Goal: Task Accomplishment & Management: Complete application form

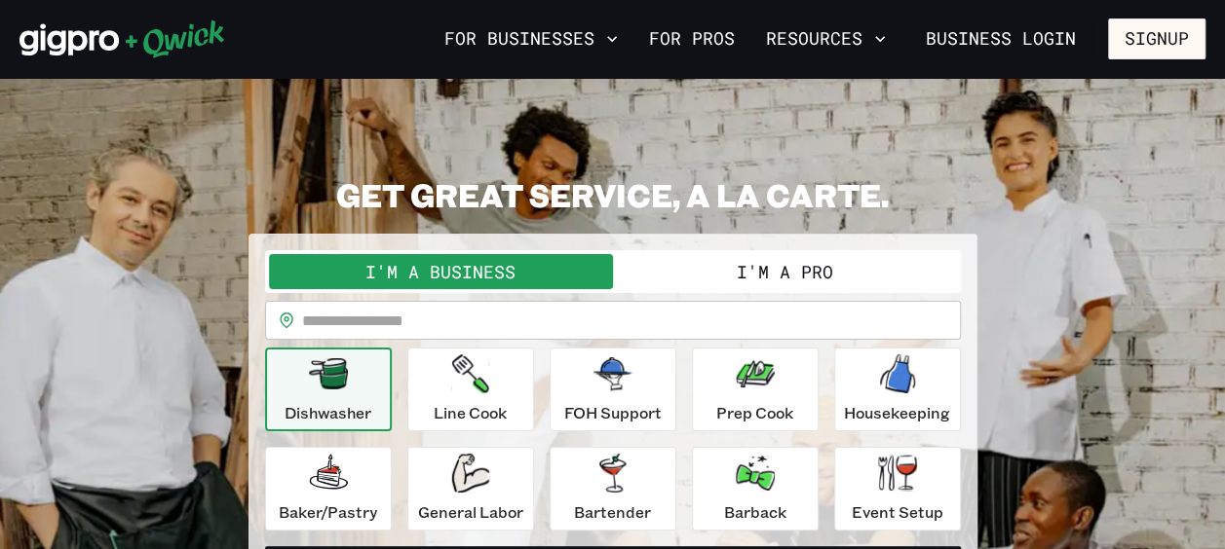
click at [735, 282] on button "I'm a Pro" at bounding box center [785, 271] width 344 height 35
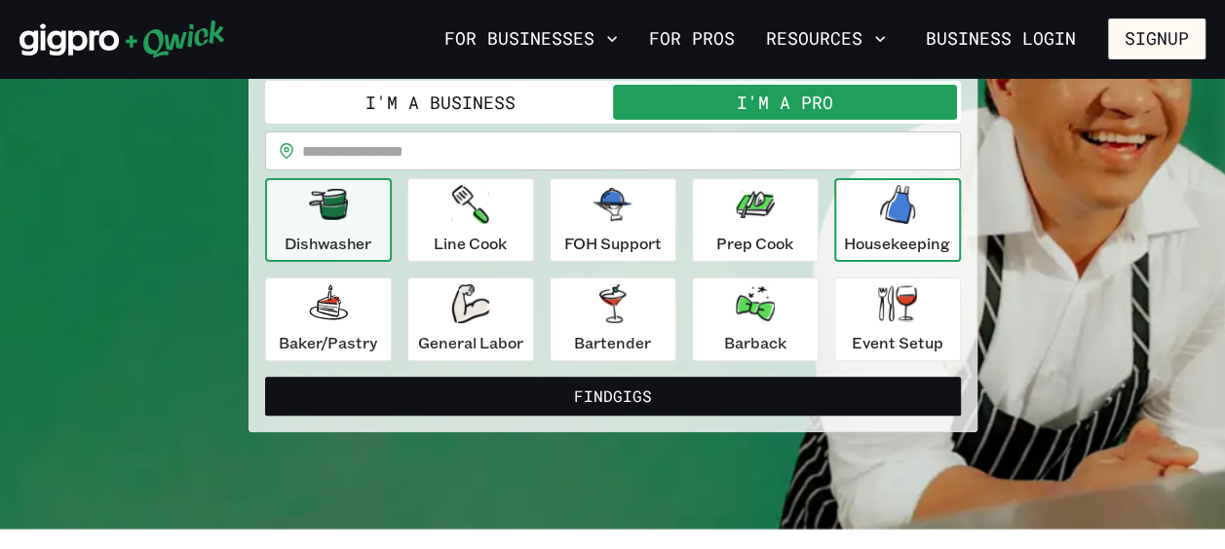
scroll to position [183, 0]
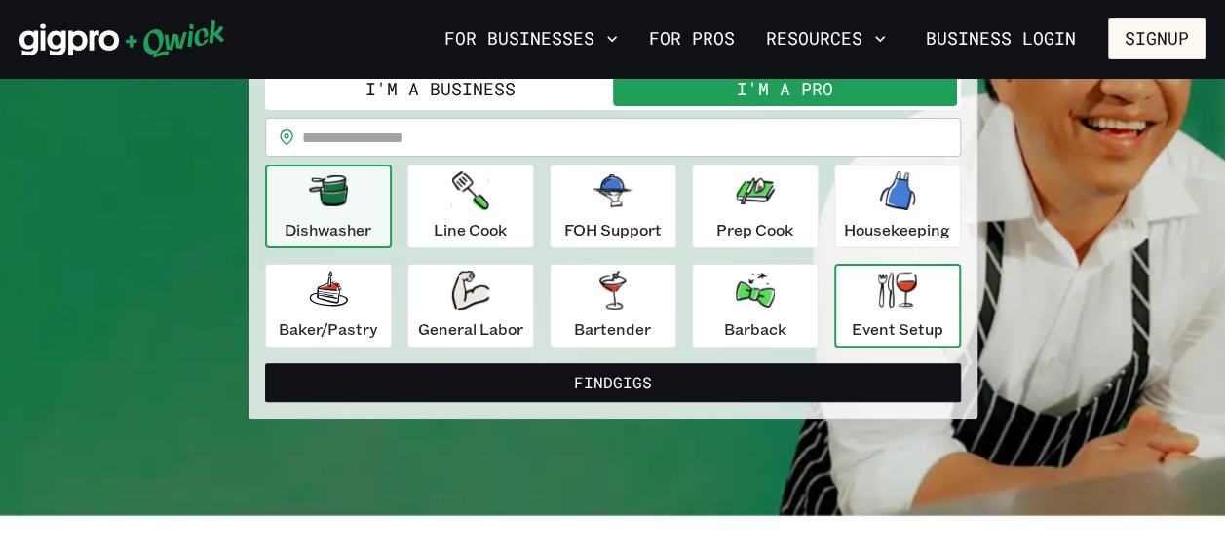
click at [890, 287] on icon "button" at bounding box center [897, 290] width 39 height 36
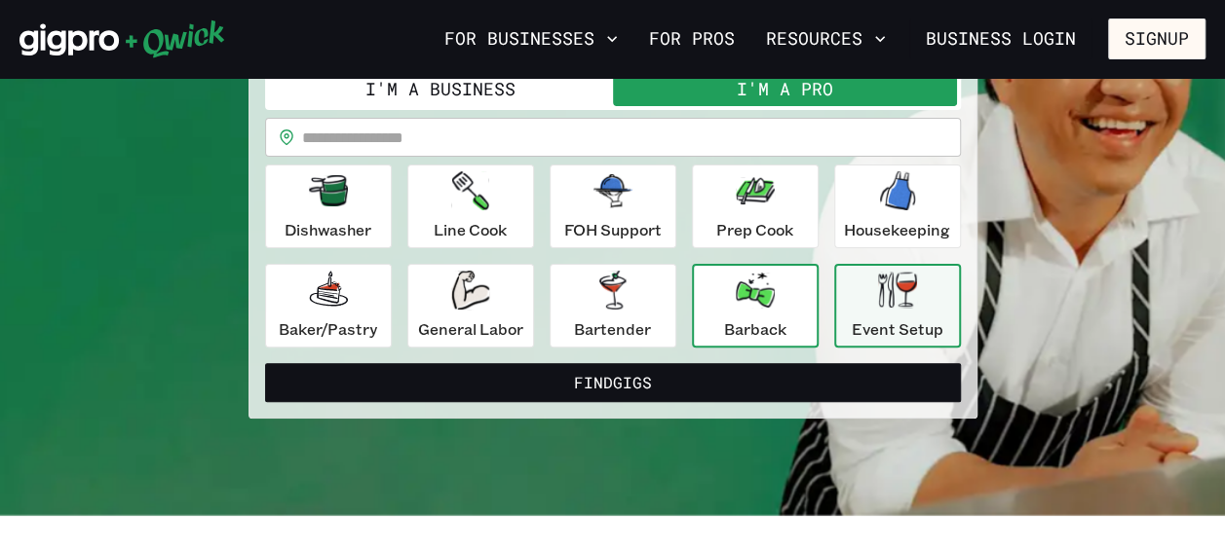
click at [771, 302] on icon "button" at bounding box center [755, 290] width 39 height 35
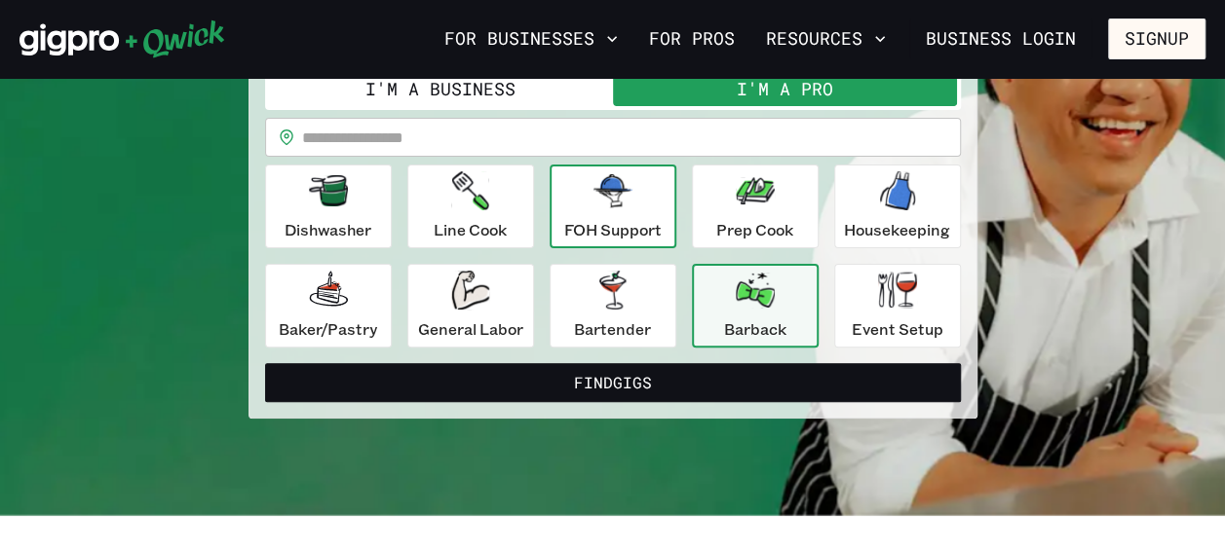
click at [627, 201] on icon "button" at bounding box center [612, 190] width 39 height 33
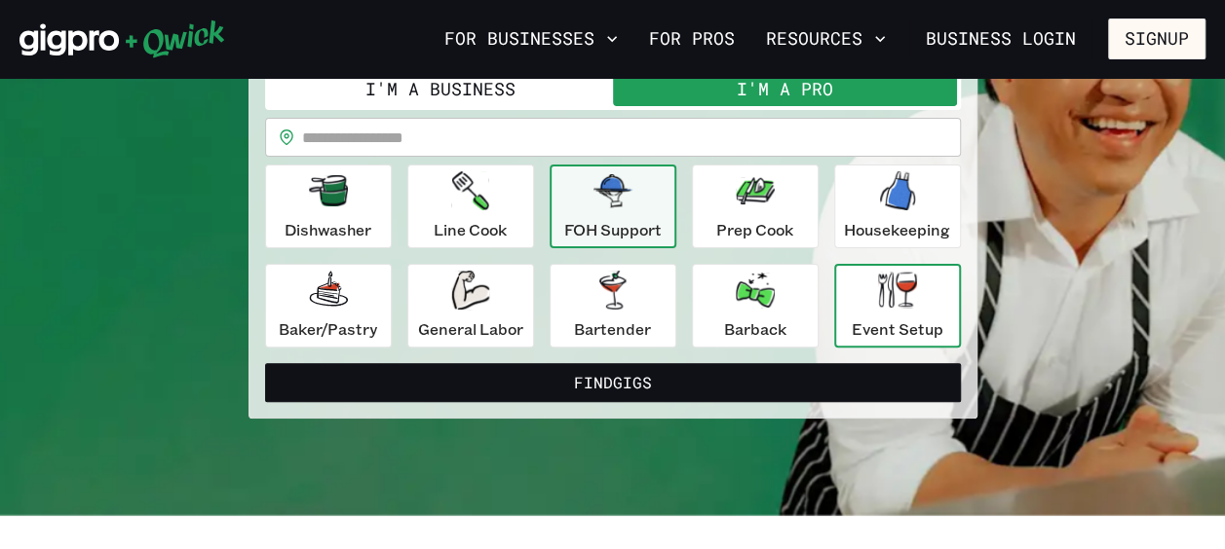
click at [860, 318] on p "Event Setup" at bounding box center [897, 329] width 92 height 23
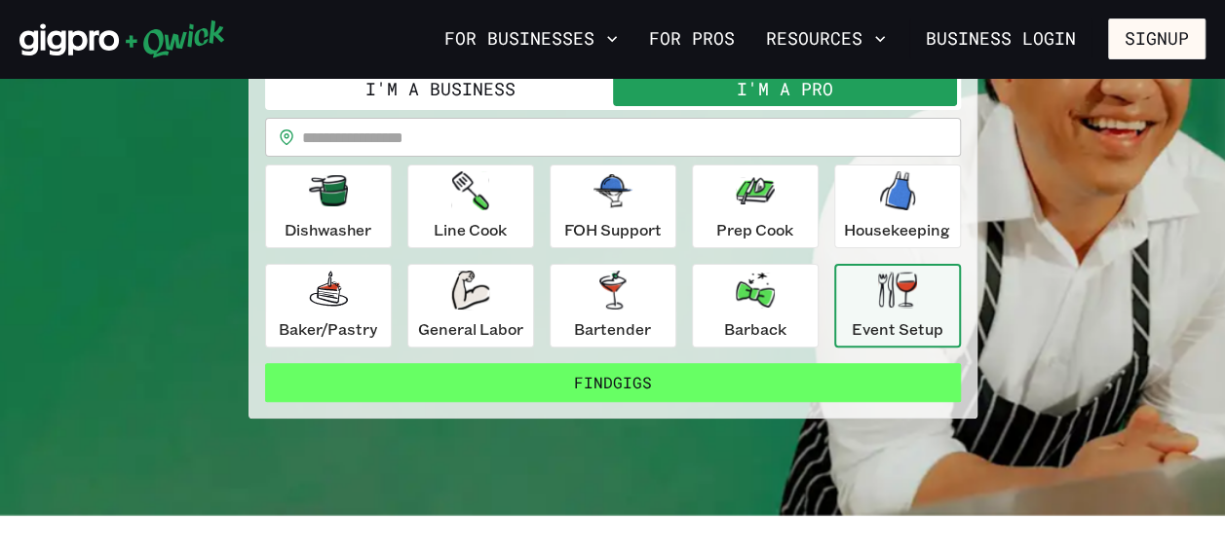
click at [665, 372] on button "Find Gigs" at bounding box center [613, 382] width 696 height 39
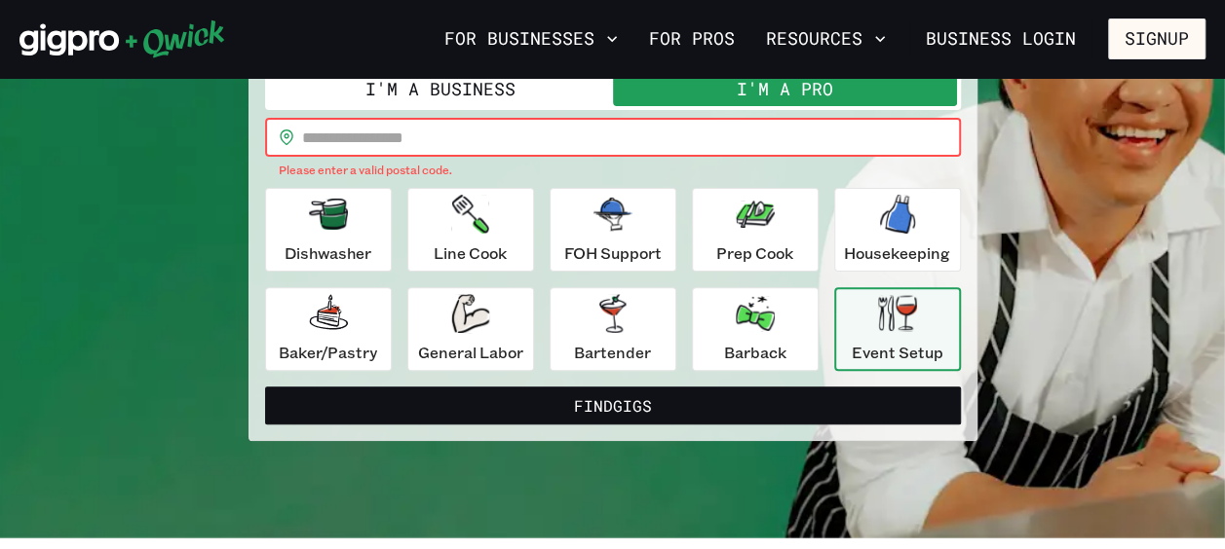
click at [390, 136] on input "text" at bounding box center [631, 137] width 659 height 39
type input "*****"
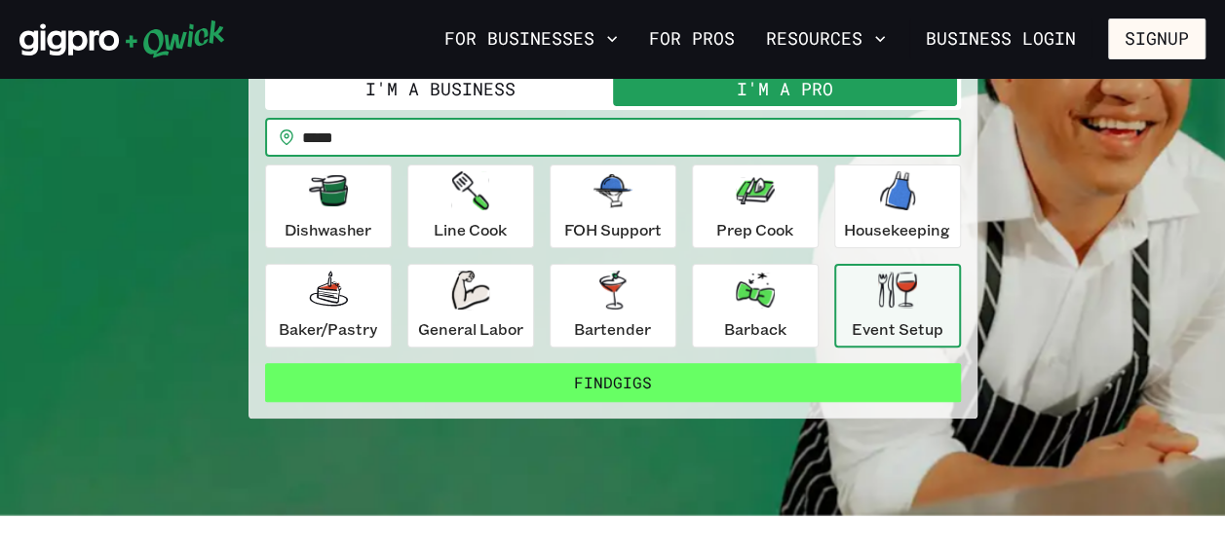
click at [528, 387] on button "Find Gigs" at bounding box center [613, 382] width 696 height 39
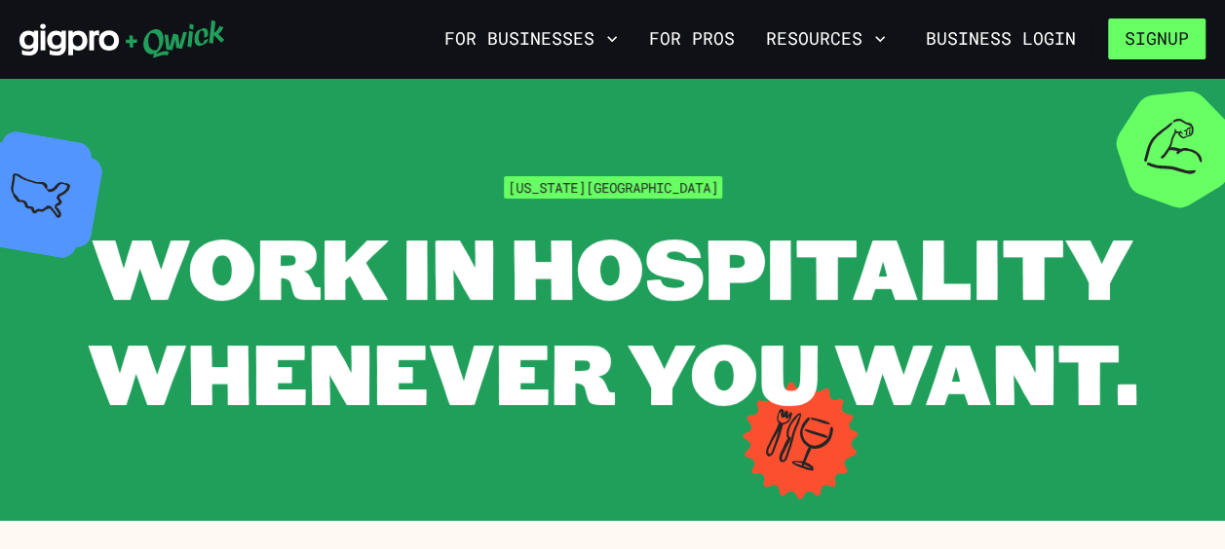
click at [1156, 45] on button "Signup" at bounding box center [1156, 39] width 97 height 41
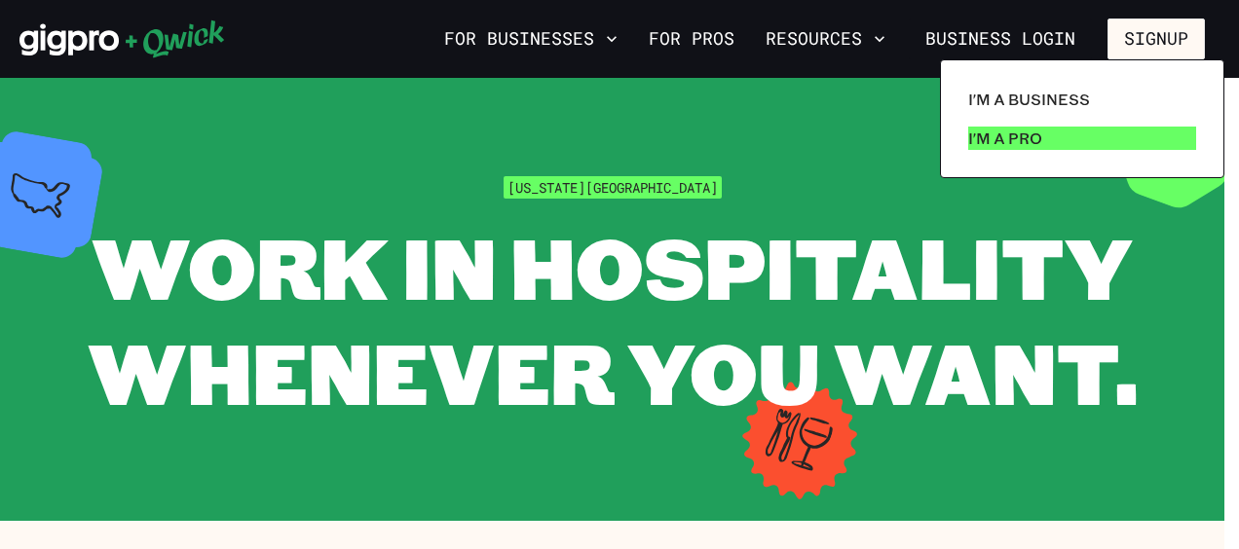
click at [1040, 125] on link "I'm a Pro" at bounding box center [1083, 138] width 244 height 39
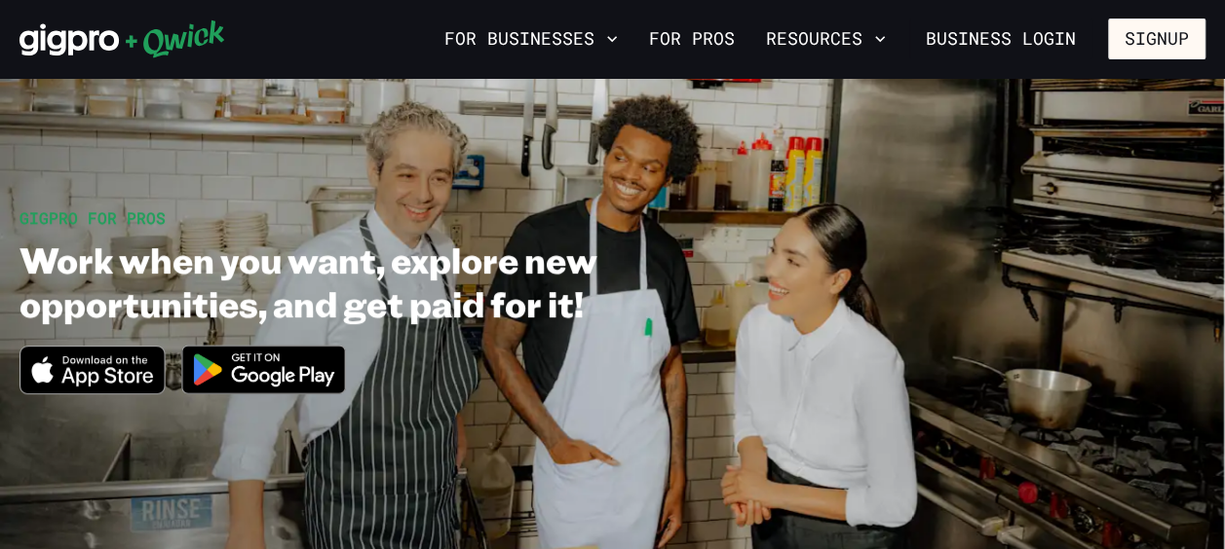
scroll to position [59, 0]
